Goal: Information Seeking & Learning: Learn about a topic

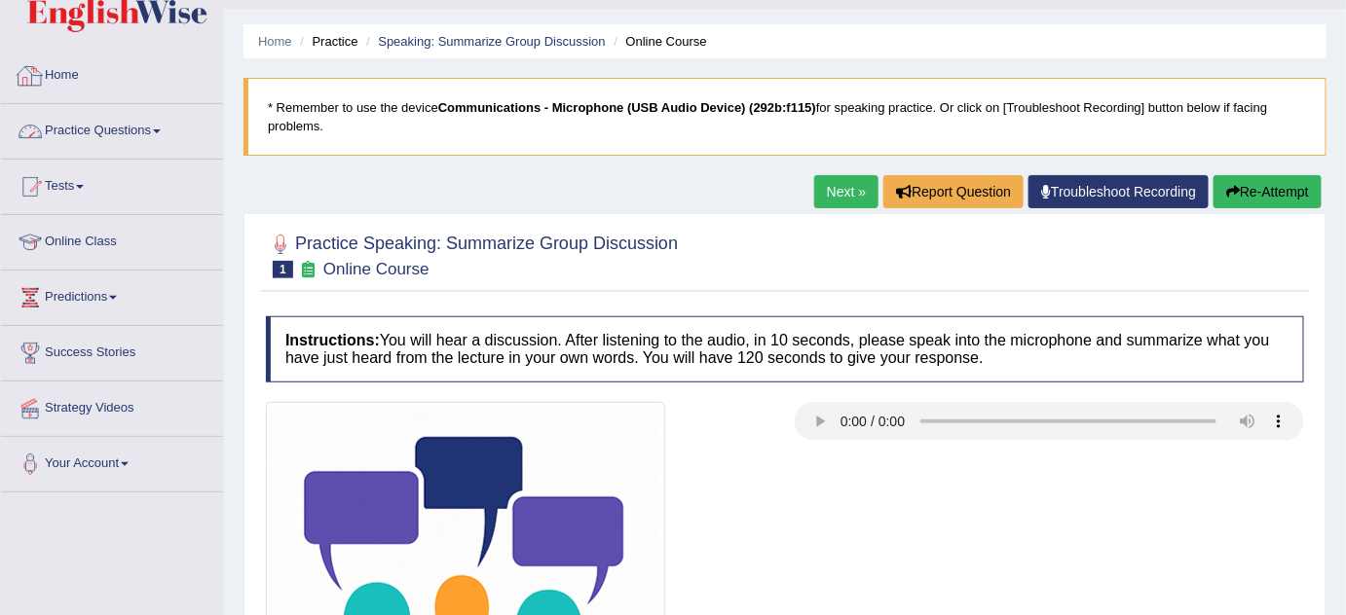
click at [147, 126] on link "Practice Questions" at bounding box center [112, 128] width 222 height 49
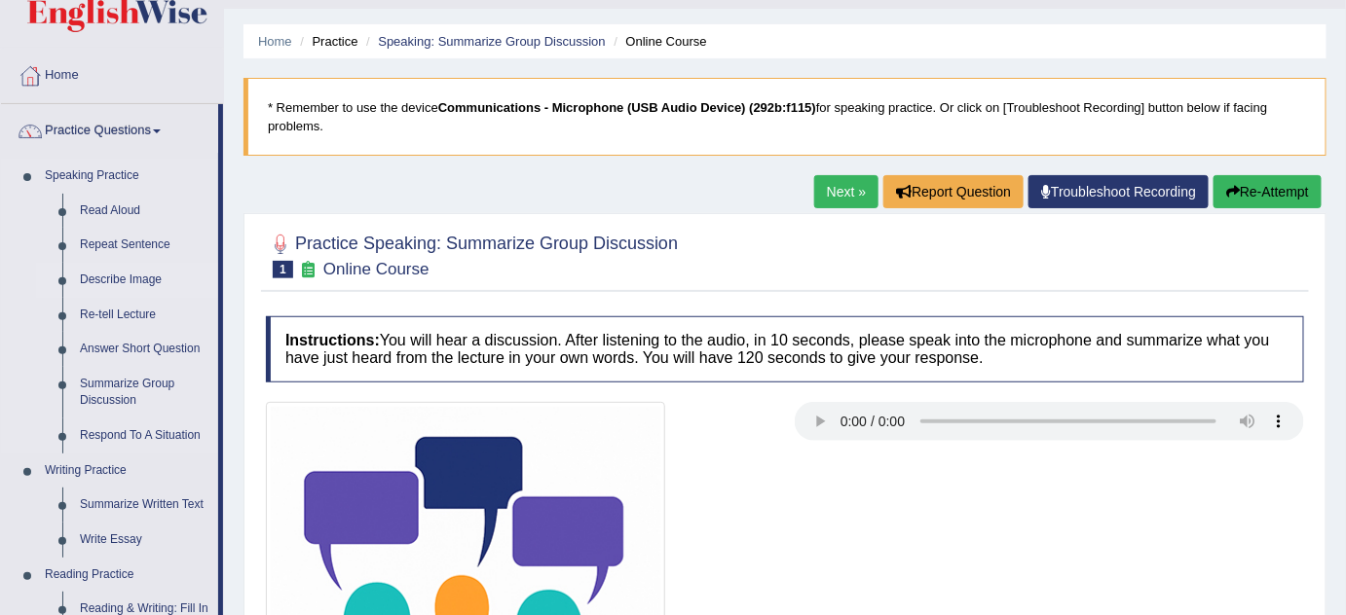
click at [129, 277] on link "Describe Image" at bounding box center [144, 280] width 147 height 35
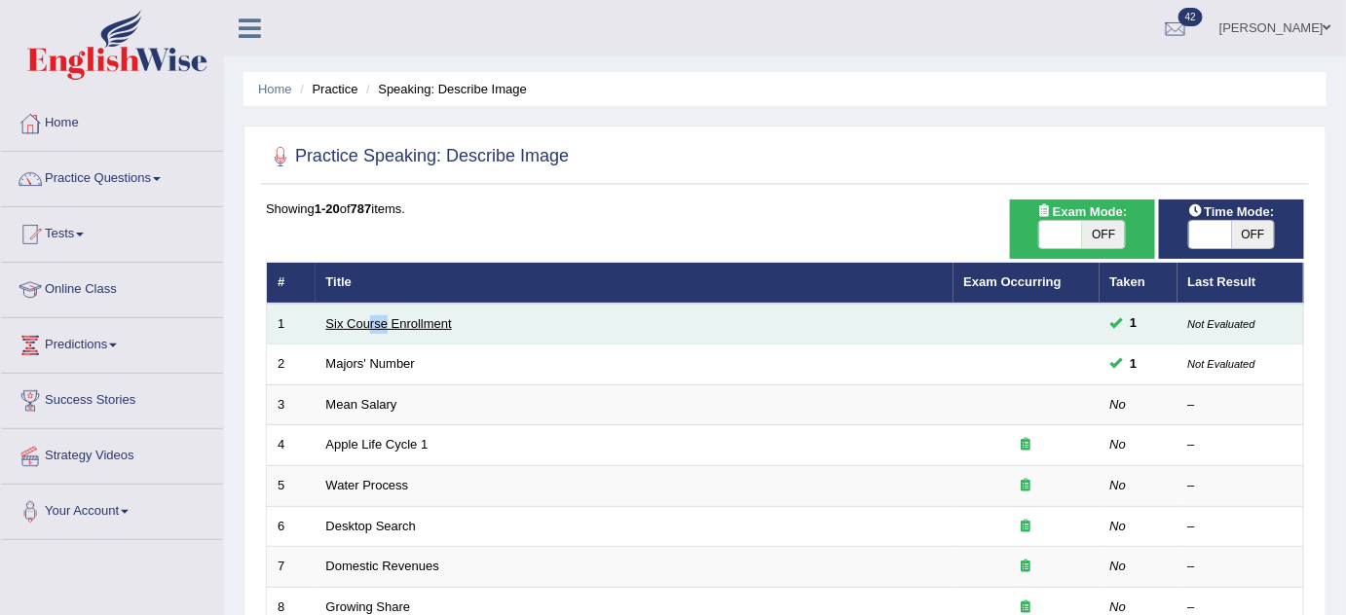
drag, startPoint x: 388, startPoint y: 330, endPoint x: 370, endPoint y: 318, distance: 21.9
click at [370, 318] on td "Six Course Enrollment" at bounding box center [634, 324] width 638 height 41
click at [370, 318] on link "Six Course Enrollment" at bounding box center [389, 323] width 126 height 15
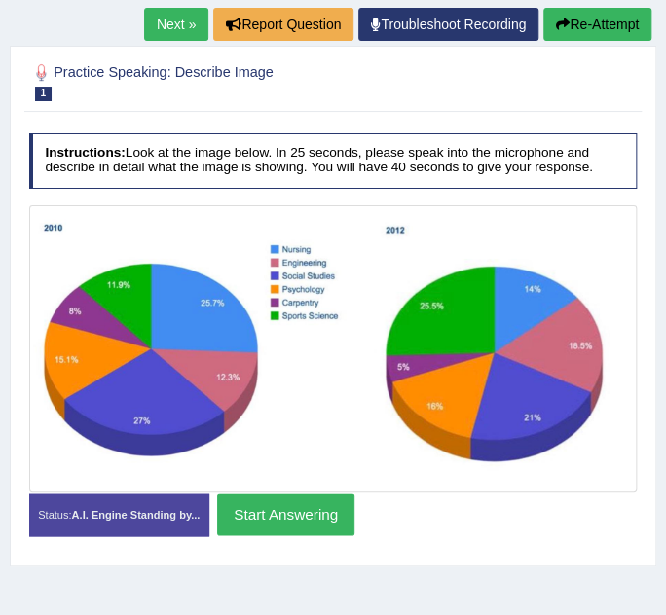
scroll to position [249, 0]
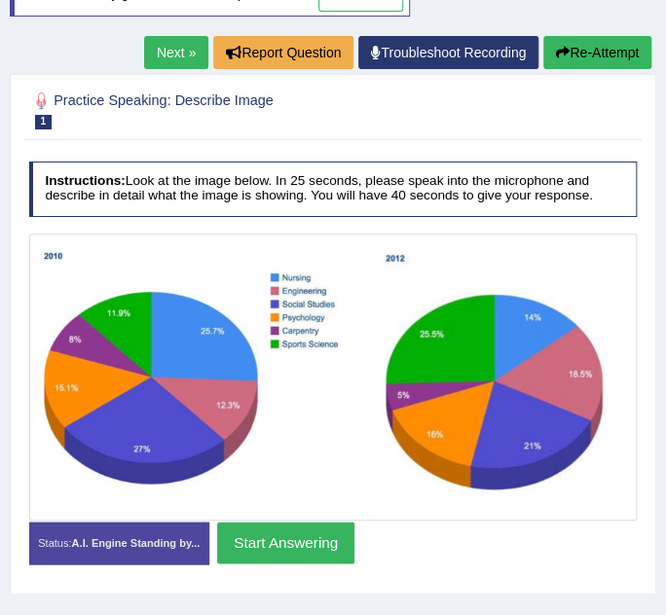
click at [175, 53] on link "Next »" at bounding box center [176, 52] width 64 height 33
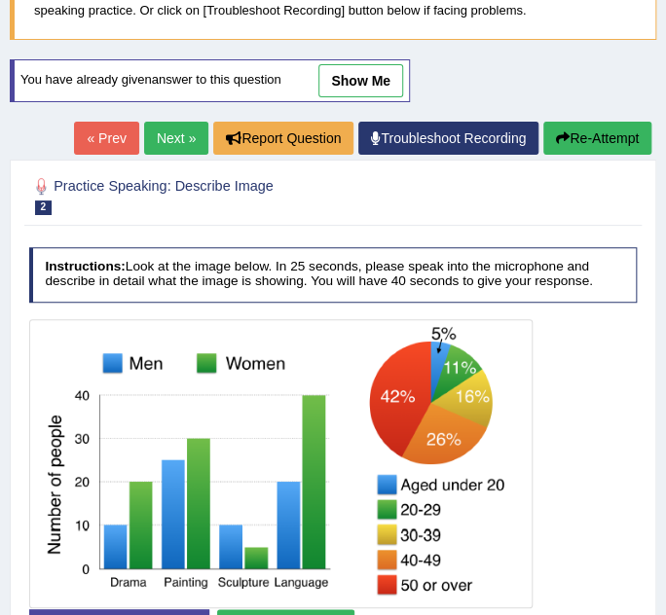
scroll to position [163, 0]
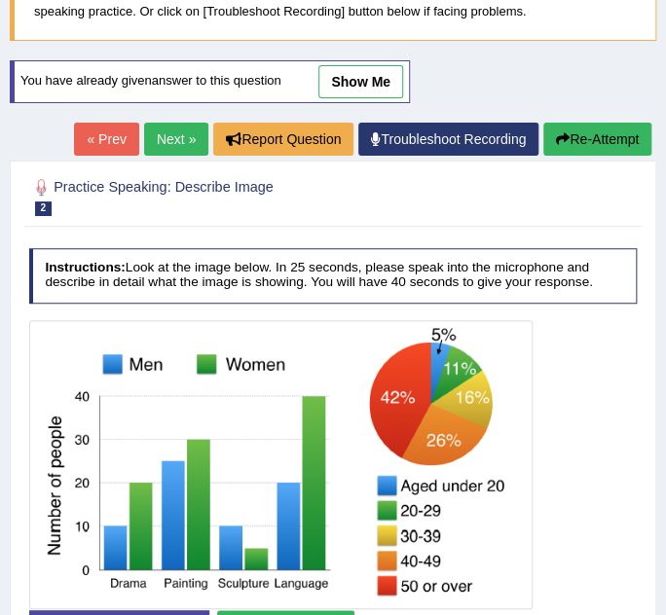
click at [181, 128] on link "Next »" at bounding box center [176, 139] width 64 height 33
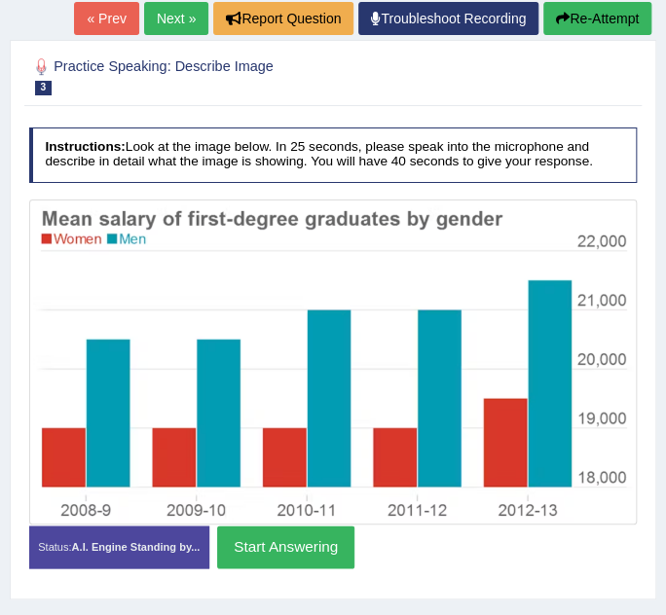
scroll to position [222, 0]
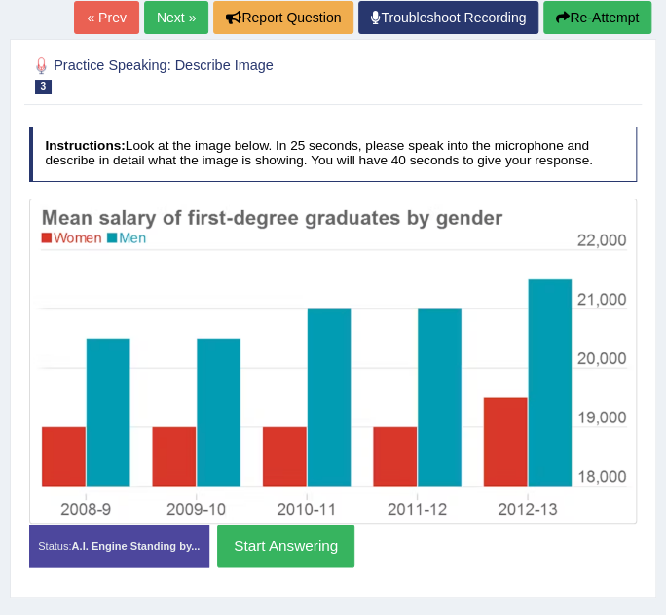
click at [176, 23] on link "Next »" at bounding box center [176, 17] width 64 height 33
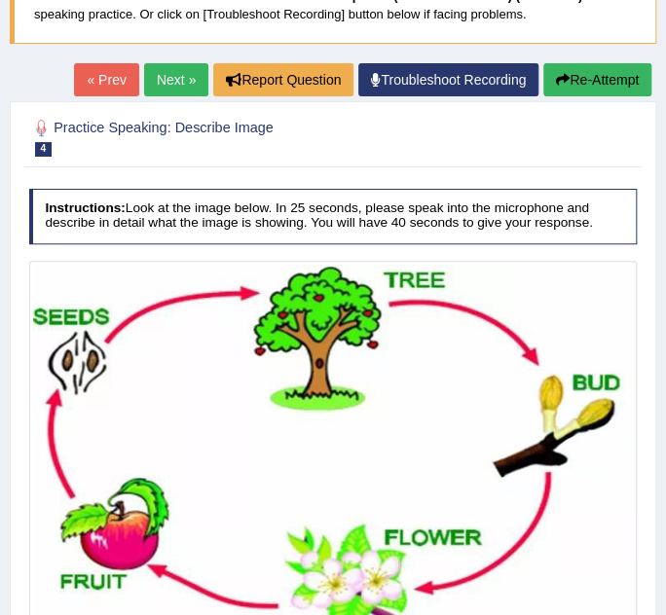
scroll to position [169, 0]
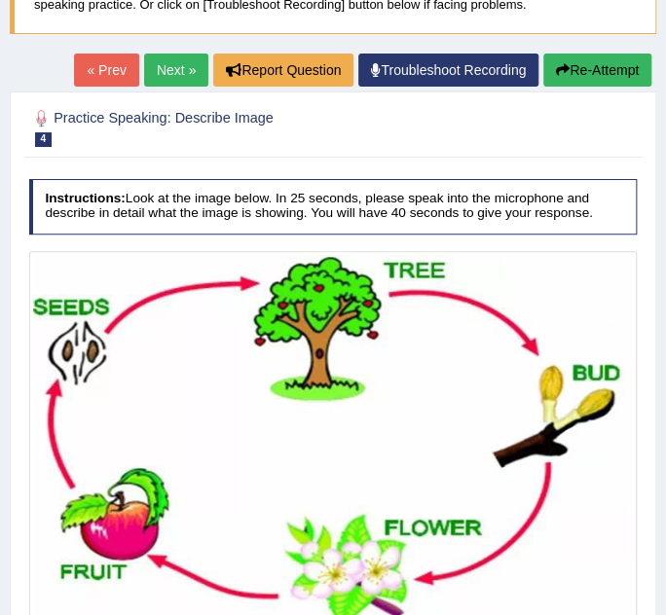
click at [164, 69] on link "Next »" at bounding box center [176, 70] width 64 height 33
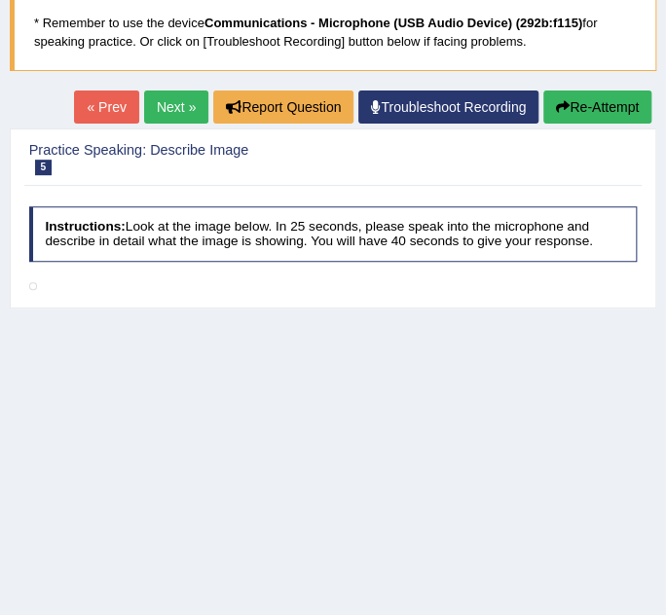
scroll to position [134, 0]
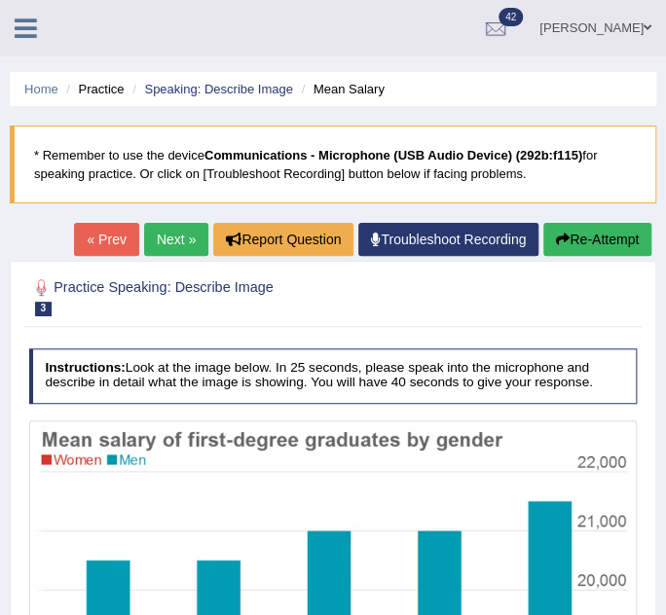
click at [107, 245] on link "« Prev" at bounding box center [106, 239] width 64 height 33
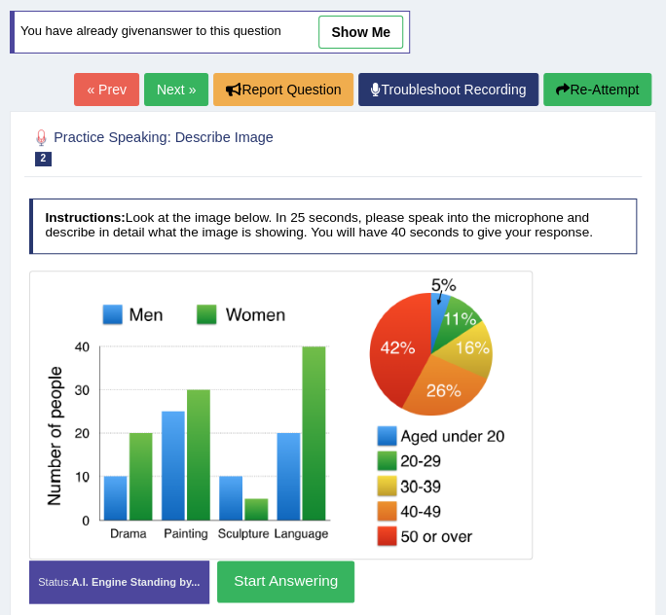
scroll to position [212, 0]
click at [105, 90] on link "« Prev" at bounding box center [106, 89] width 64 height 33
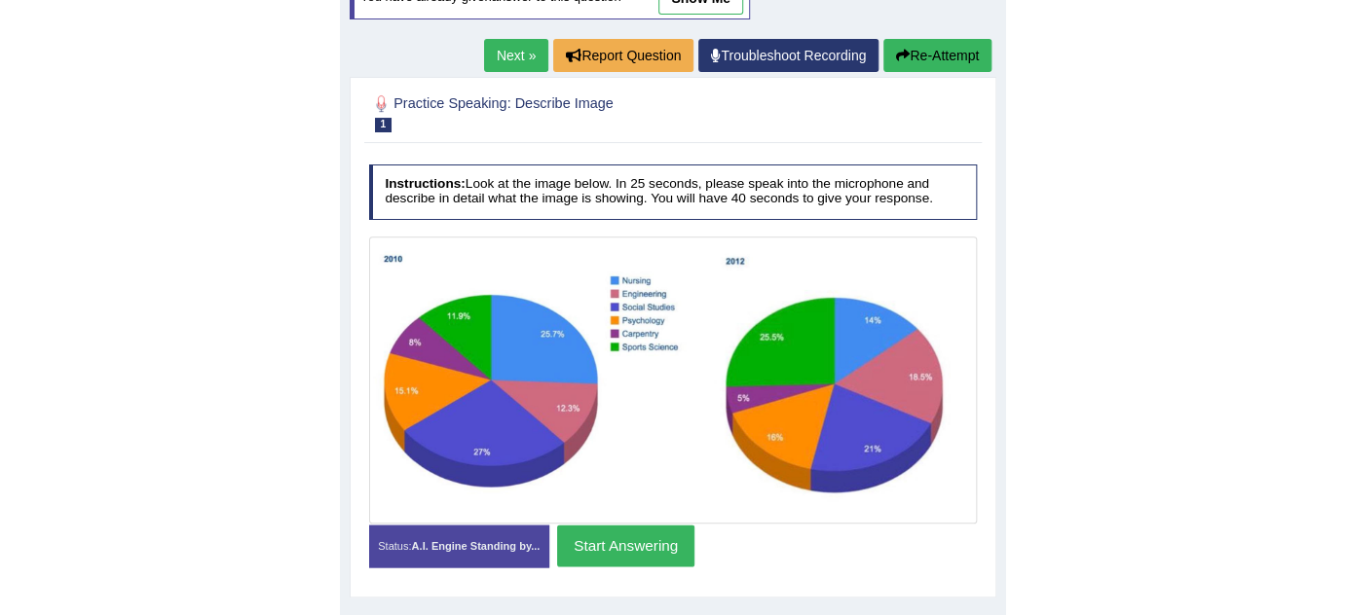
scroll to position [315, 0]
